Goal: Task Accomplishment & Management: Manage account settings

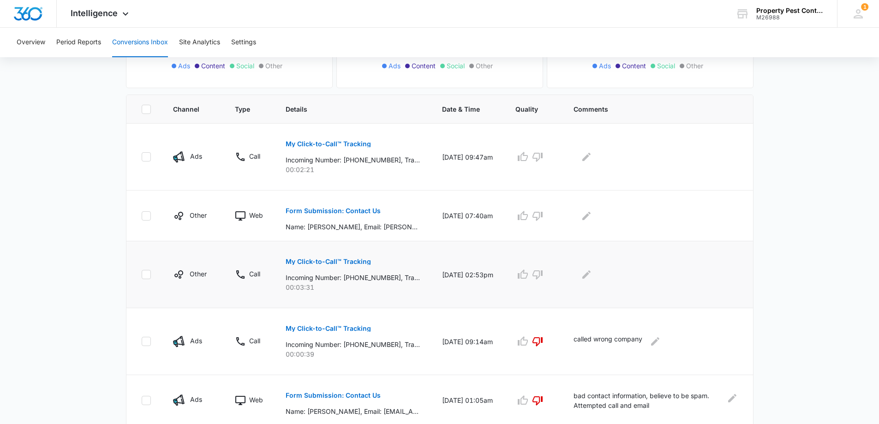
scroll to position [169, 0]
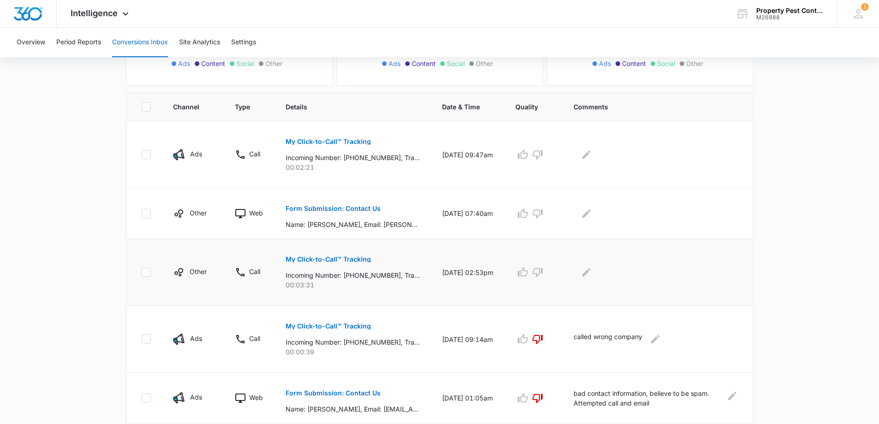
click at [335, 256] on p "My Click-to-Call™ Tracking" at bounding box center [328, 259] width 85 height 6
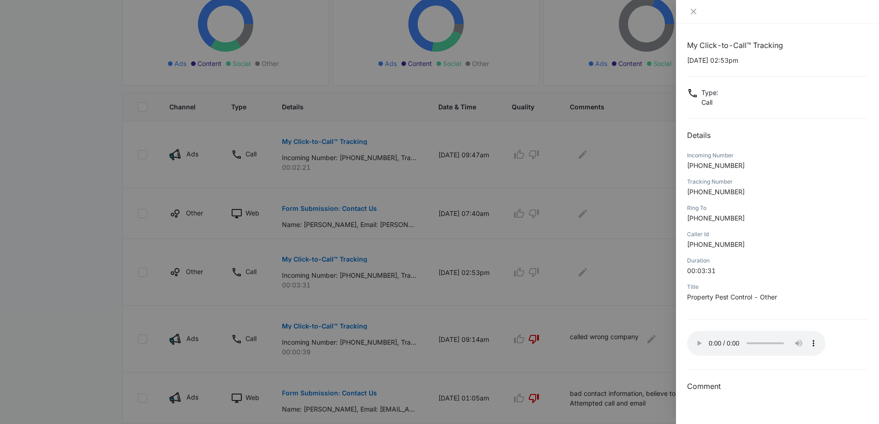
click at [576, 321] on div at bounding box center [439, 212] width 879 height 424
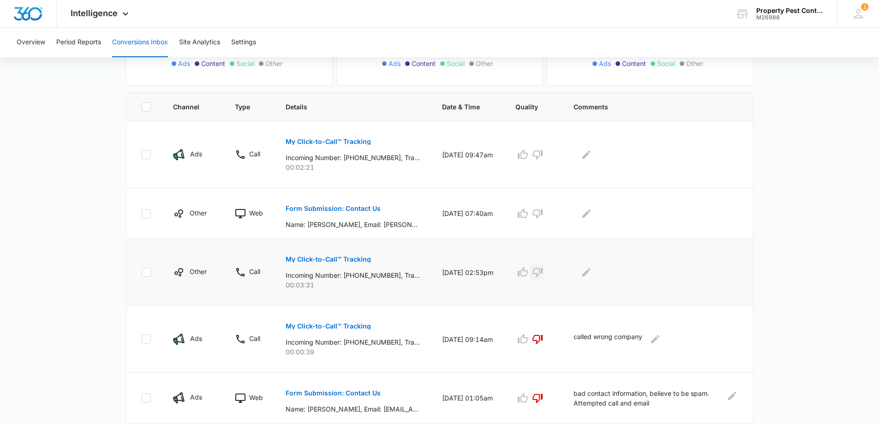
click at [543, 277] on icon "button" at bounding box center [537, 272] width 11 height 11
click at [588, 276] on button "Edit Comments" at bounding box center [586, 272] width 15 height 15
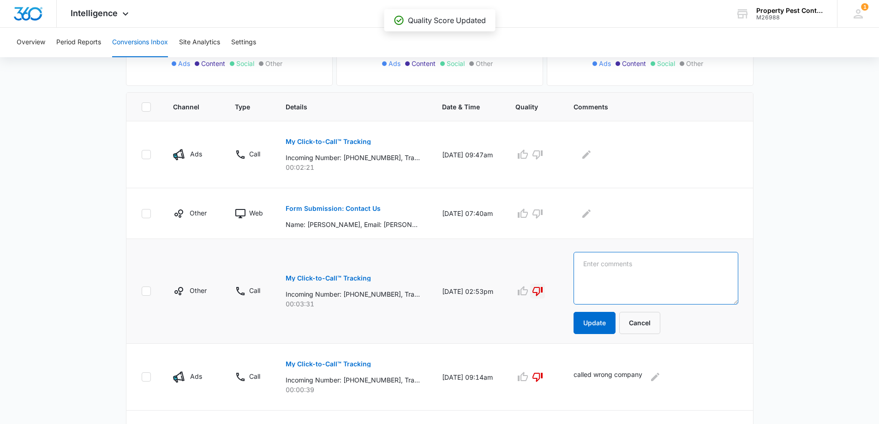
click at [610, 281] on textarea at bounding box center [655, 278] width 165 height 53
type textarea "s"
type textarea "Marketing call, bad lead"
click at [594, 325] on button "Update" at bounding box center [594, 323] width 42 height 22
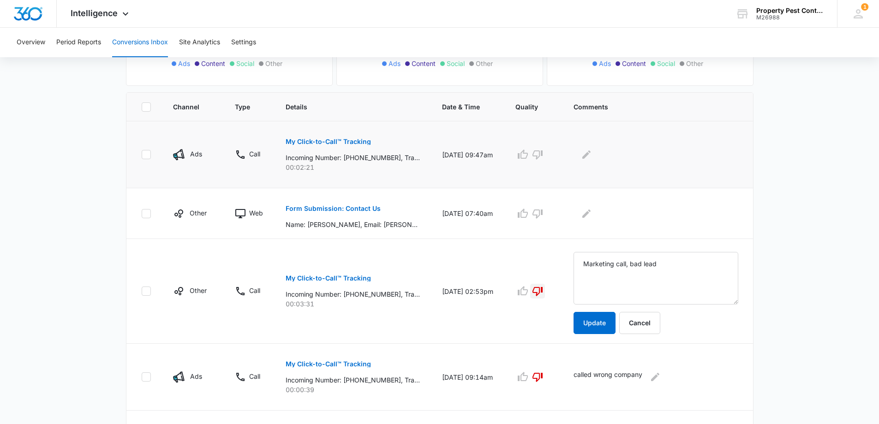
click at [340, 141] on p "My Click-to-Call™ Tracking" at bounding box center [328, 141] width 85 height 6
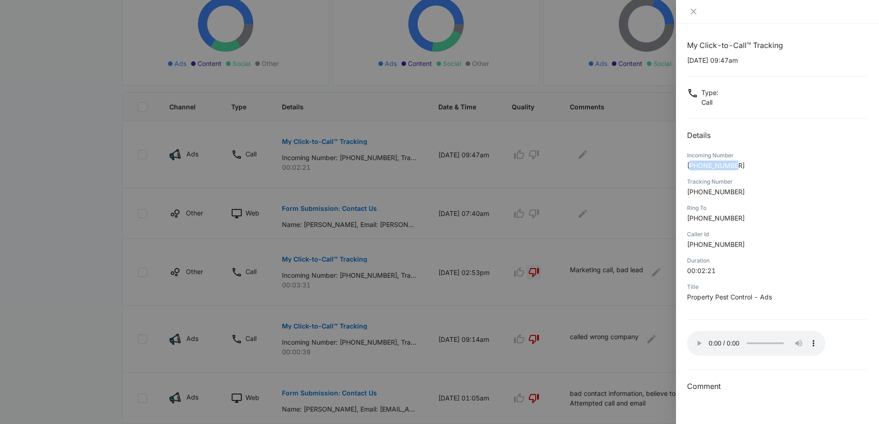
drag, startPoint x: 692, startPoint y: 168, endPoint x: 741, endPoint y: 169, distance: 48.4
click at [741, 169] on p "[PHONE_NUMBER]" at bounding box center [777, 166] width 181 height 10
drag, startPoint x: 741, startPoint y: 169, endPoint x: 699, endPoint y: 167, distance: 41.6
click at [699, 167] on p "[PHONE_NUMBER]" at bounding box center [777, 166] width 181 height 10
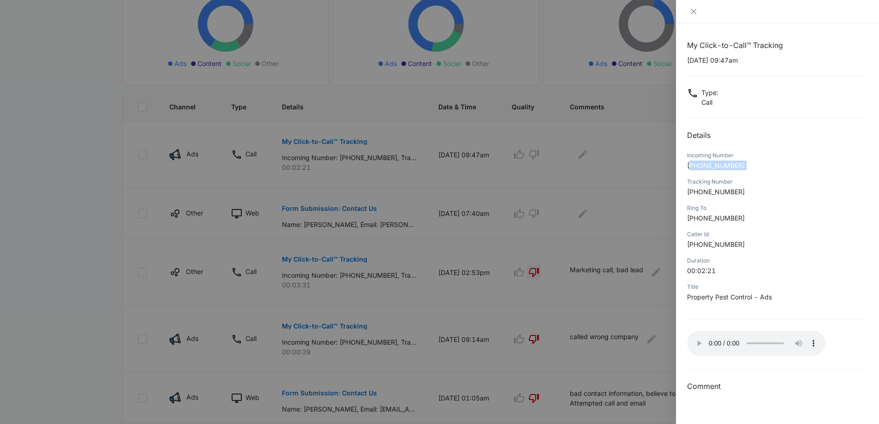
click at [697, 167] on span "[PHONE_NUMBER]" at bounding box center [716, 165] width 58 height 8
click at [470, 131] on div at bounding box center [439, 212] width 879 height 424
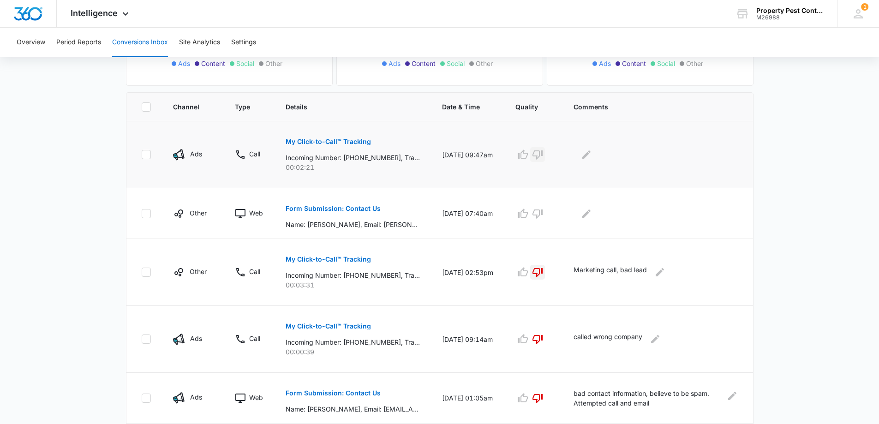
click at [542, 155] on icon "button" at bounding box center [537, 154] width 10 height 9
click at [591, 161] on button "Edit Comments" at bounding box center [586, 154] width 15 height 15
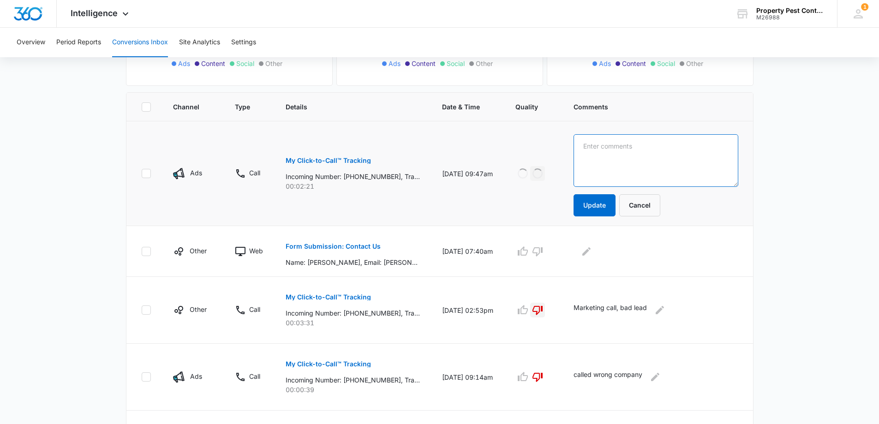
click at [603, 162] on textarea at bounding box center [655, 160] width 165 height 53
type textarea "called the wrong company"
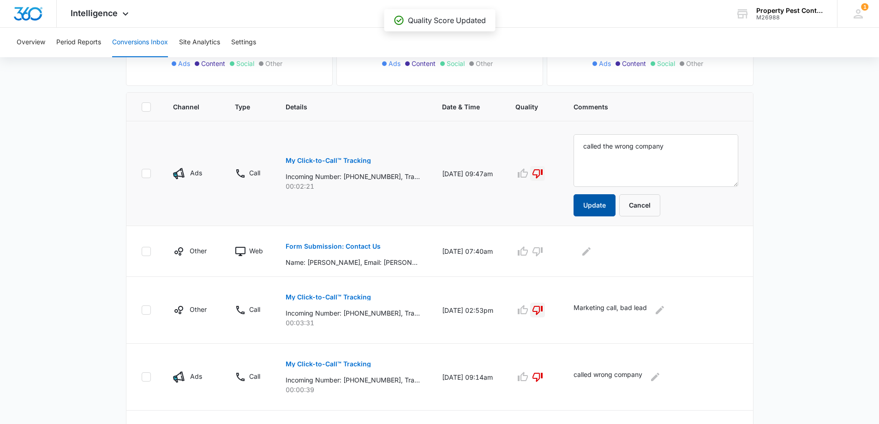
click at [602, 209] on button "Update" at bounding box center [594, 205] width 42 height 22
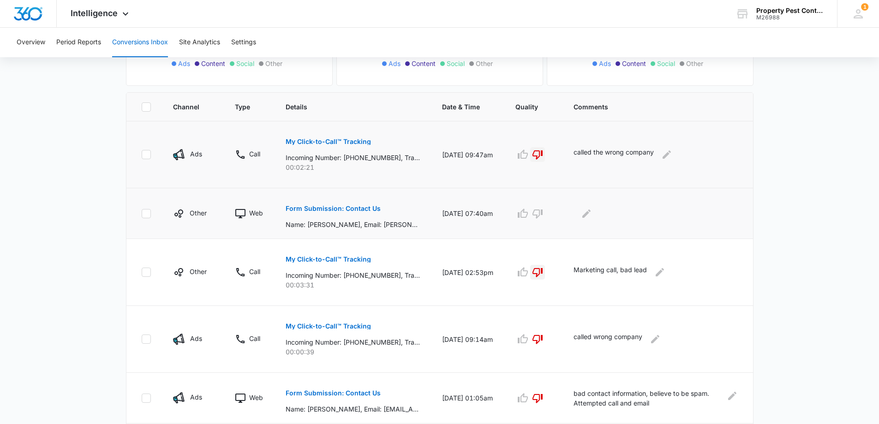
click at [310, 205] on button "Form Submission: Contact Us" at bounding box center [333, 208] width 95 height 22
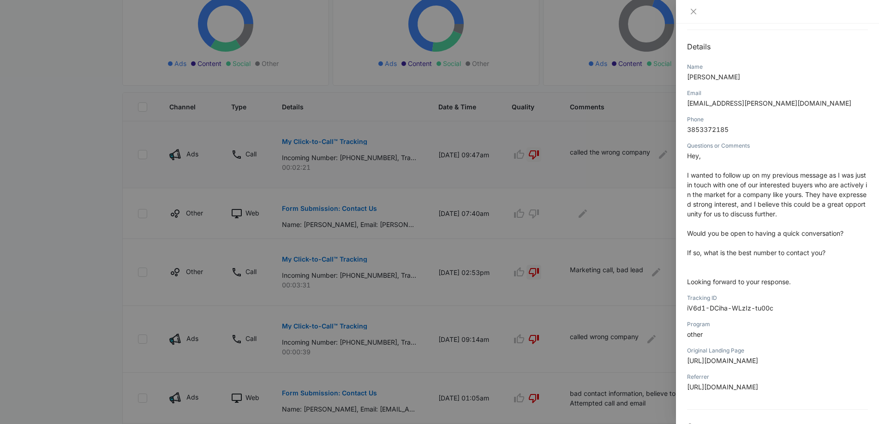
scroll to position [107, 0]
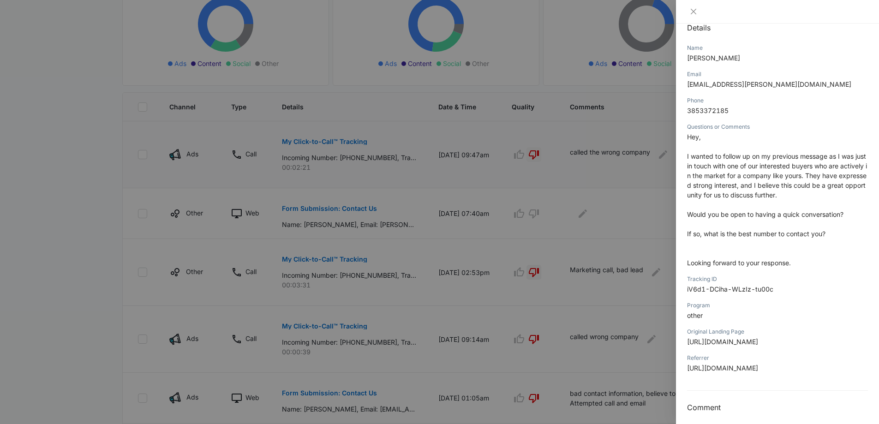
click at [628, 248] on div at bounding box center [439, 212] width 879 height 424
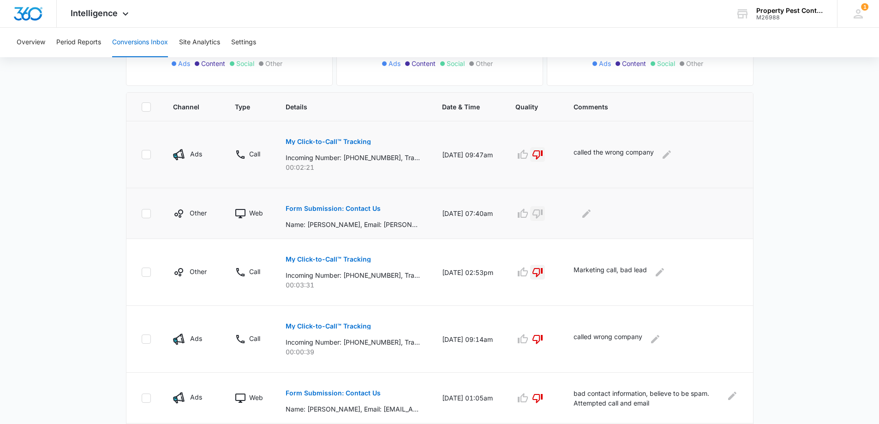
click at [543, 214] on icon "button" at bounding box center [537, 213] width 11 height 11
click at [590, 215] on icon "Edit Comments" at bounding box center [586, 213] width 8 height 8
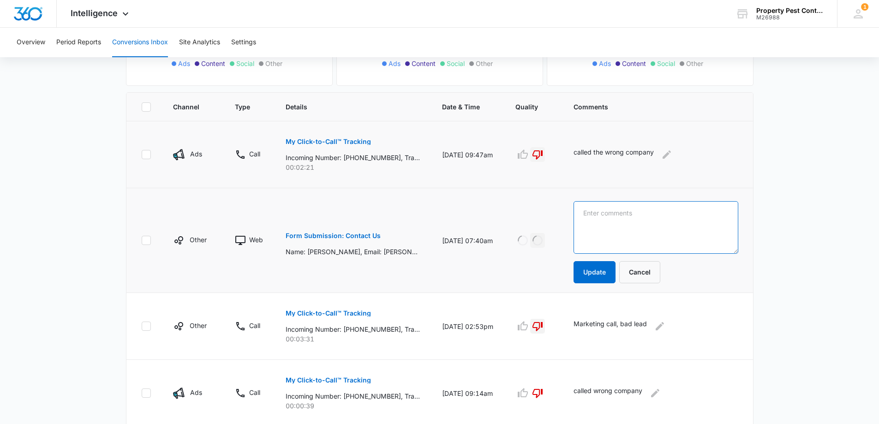
click at [600, 219] on textarea at bounding box center [655, 227] width 165 height 53
click at [658, 218] on textarea "Marketing" at bounding box center [655, 227] width 165 height 53
type textarea "Marketing spam"
drag, startPoint x: 592, startPoint y: 277, endPoint x: 593, endPoint y: 267, distance: 10.2
click at [593, 272] on button "Update" at bounding box center [594, 272] width 42 height 22
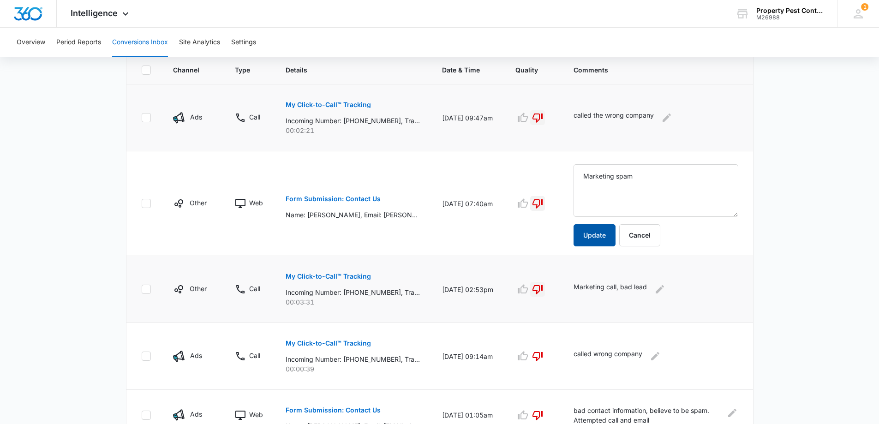
scroll to position [154, 0]
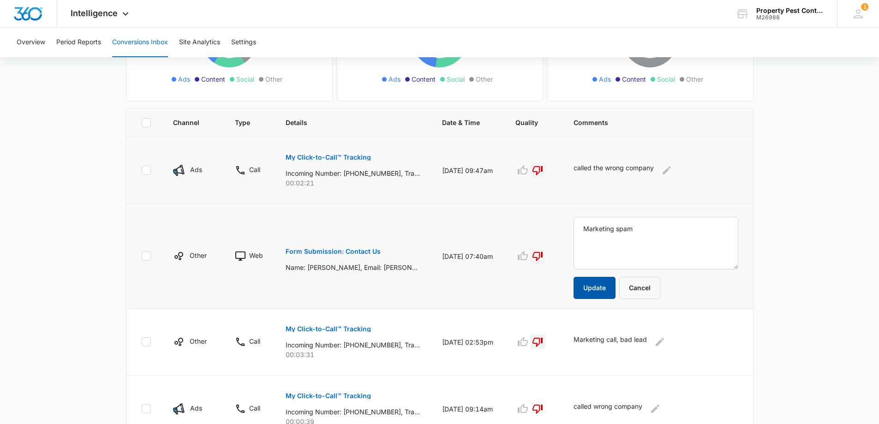
click at [597, 281] on button "Update" at bounding box center [594, 288] width 42 height 22
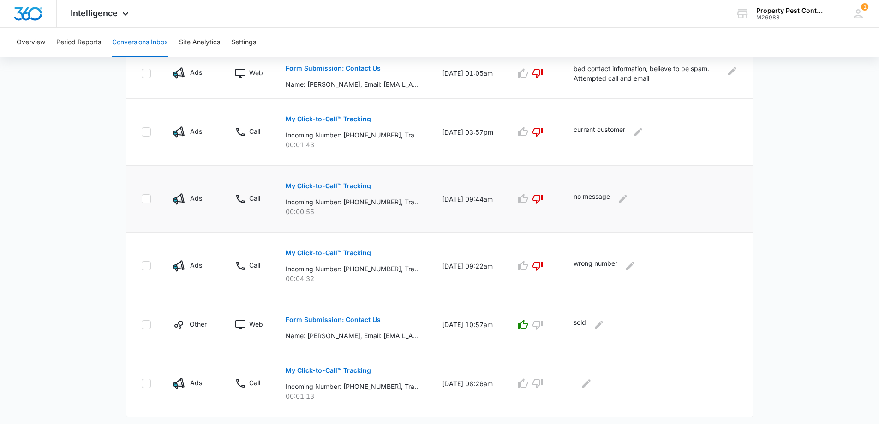
scroll to position [496, 0]
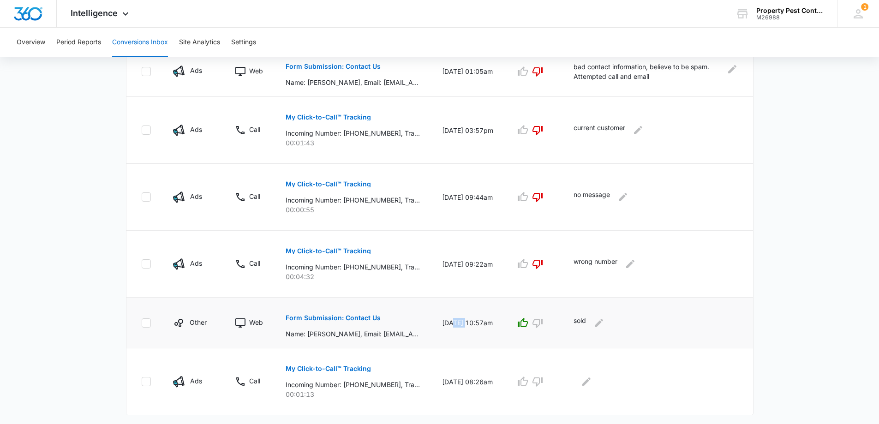
drag, startPoint x: 452, startPoint y: 321, endPoint x: 466, endPoint y: 319, distance: 14.4
click at [466, 319] on td "[DATE] 10:57am" at bounding box center [467, 323] width 73 height 51
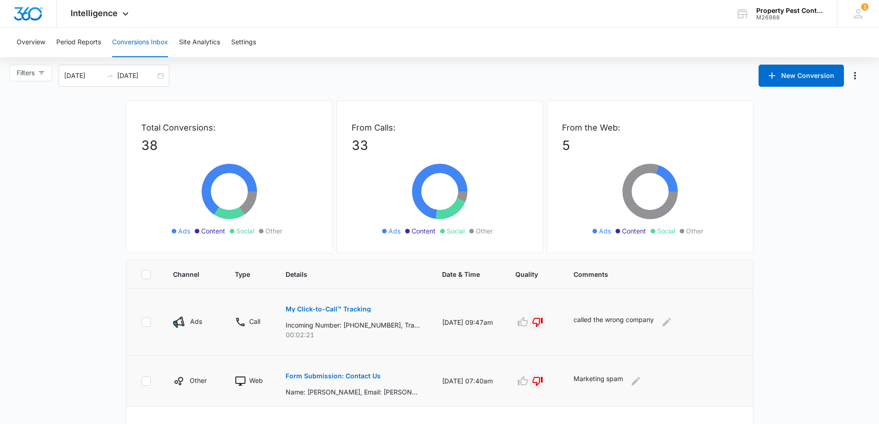
scroll to position [0, 0]
